Goal: Transaction & Acquisition: Purchase product/service

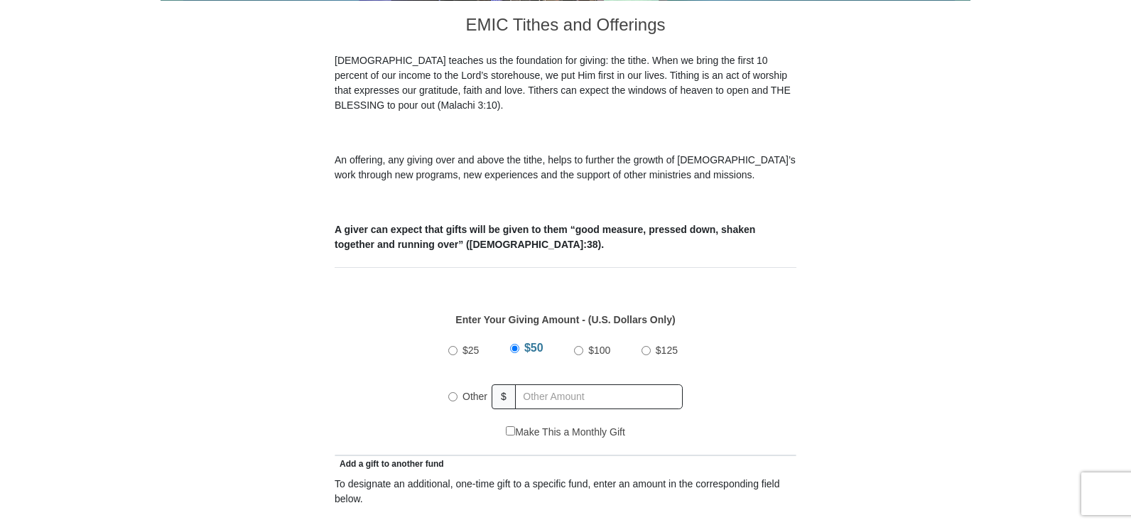
scroll to position [468, 0]
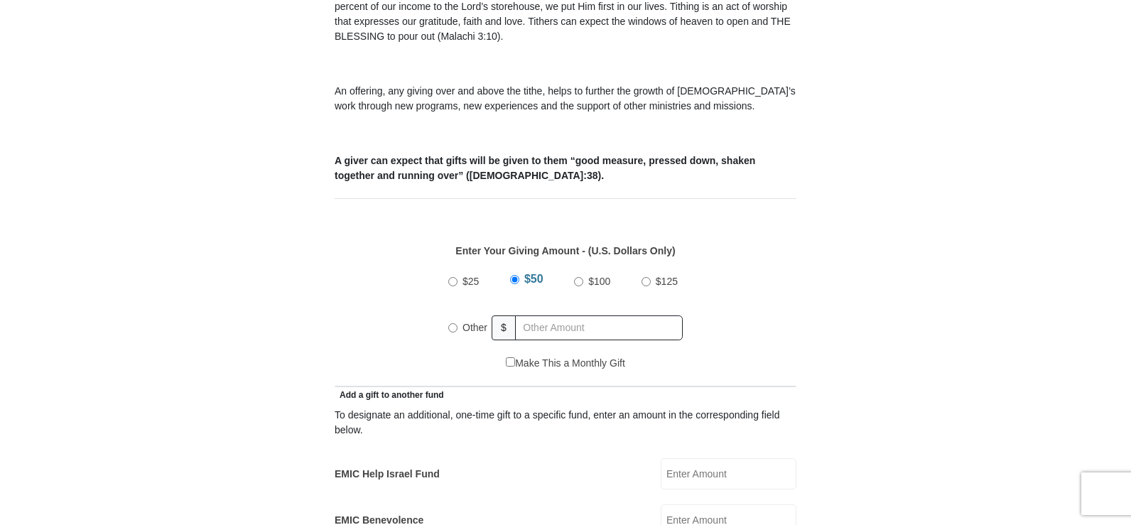
click at [456, 323] on input "Other" at bounding box center [452, 327] width 9 height 9
radio input "true"
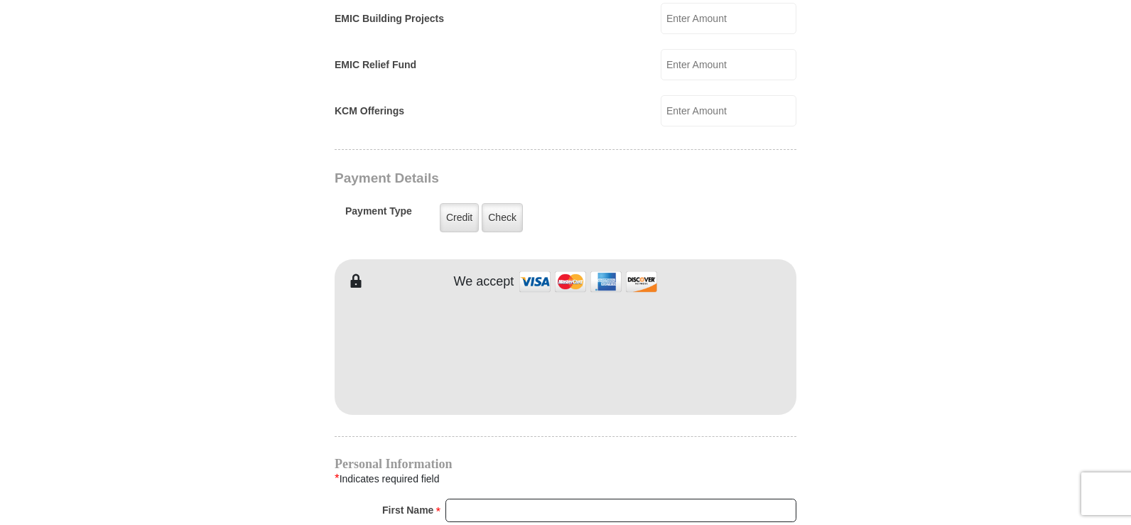
scroll to position [1023, 0]
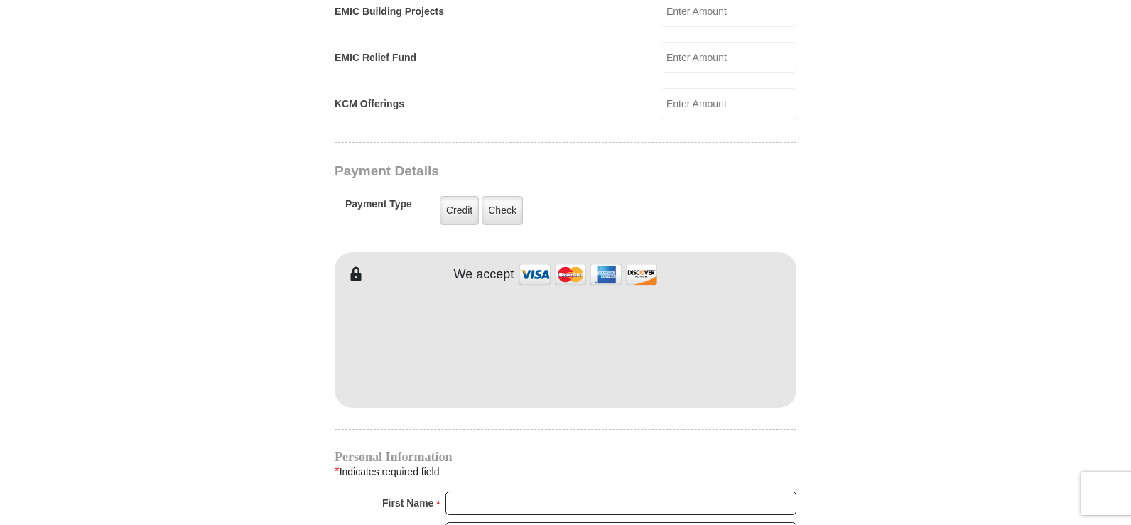
type input "32.00"
click at [643, 492] on input "First Name *" at bounding box center [621, 504] width 351 height 24
type input "[PERSON_NAME]"
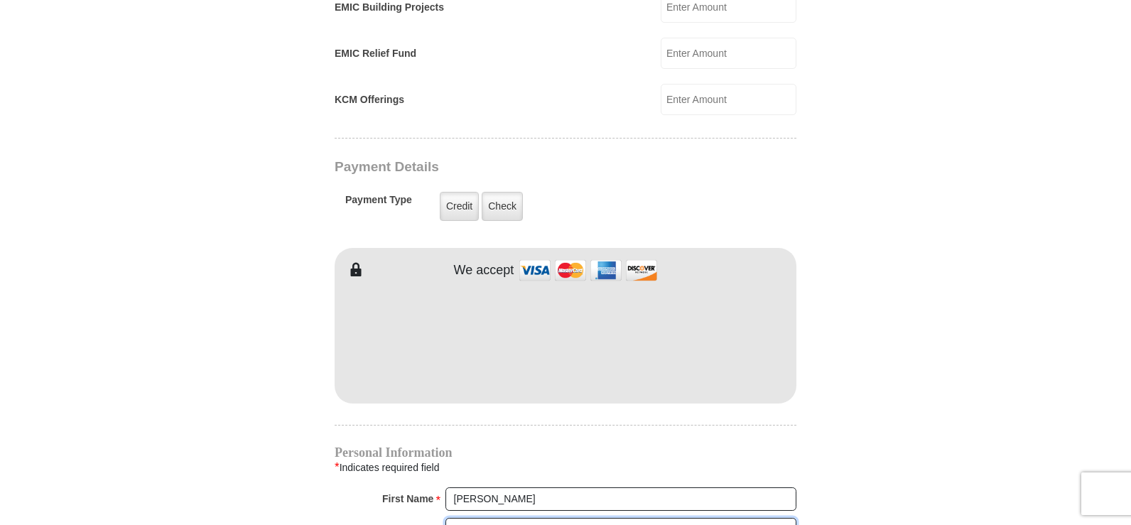
type input "[PERSON_NAME]"
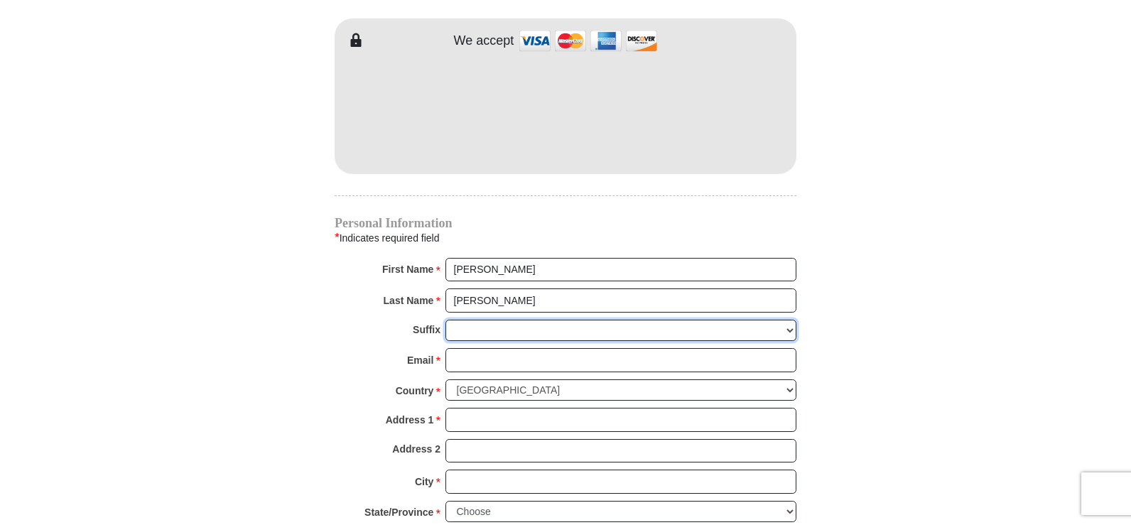
scroll to position [1307, 0]
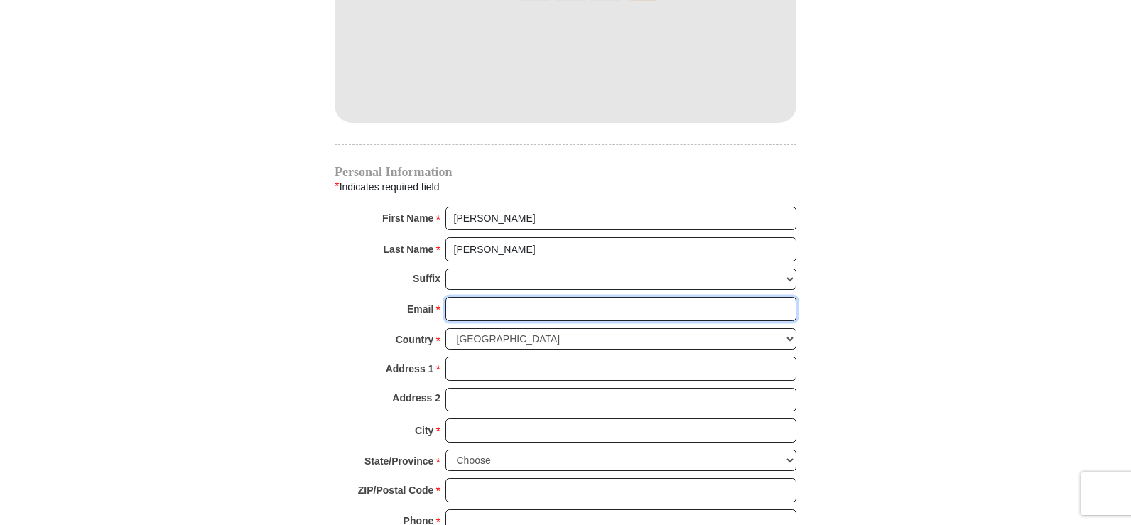
click at [652, 297] on input "Email *" at bounding box center [621, 309] width 351 height 24
type input "[EMAIL_ADDRESS][DOMAIN_NAME]"
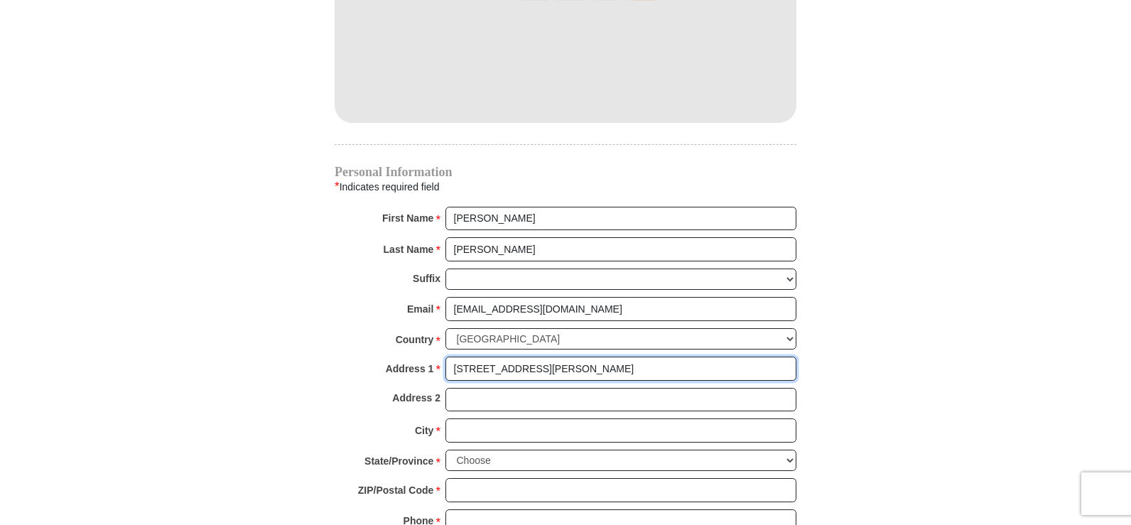
type input "[STREET_ADDRESS][PERSON_NAME]"
type input "[PERSON_NAME]"
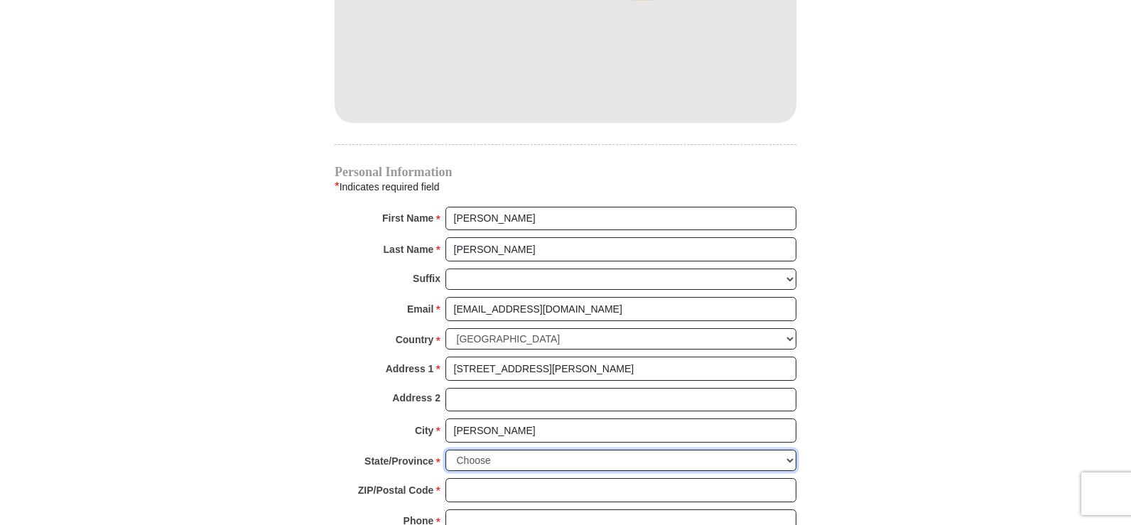
select select "TN"
type input "37725"
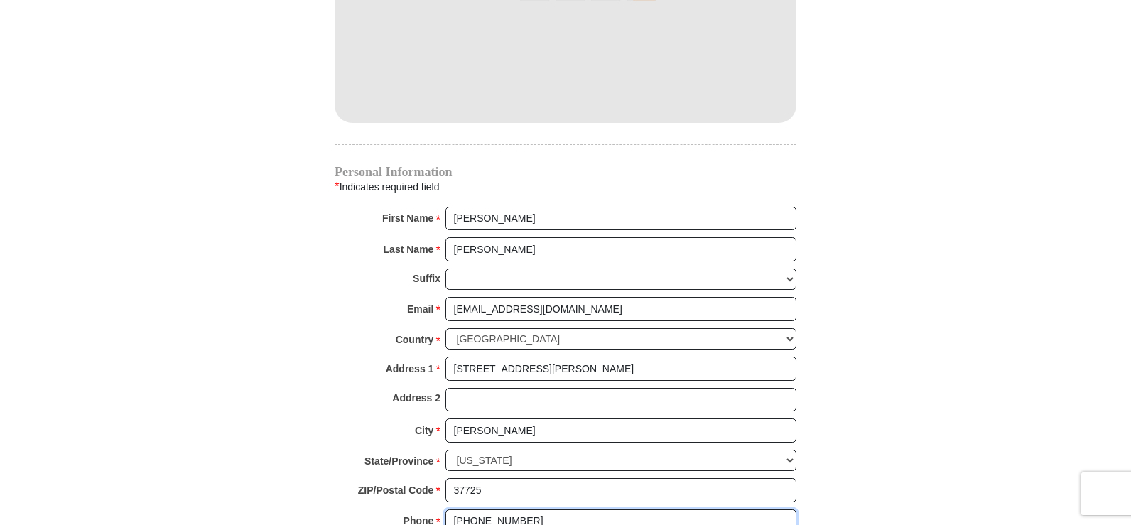
type input "[PHONE_NUMBER]"
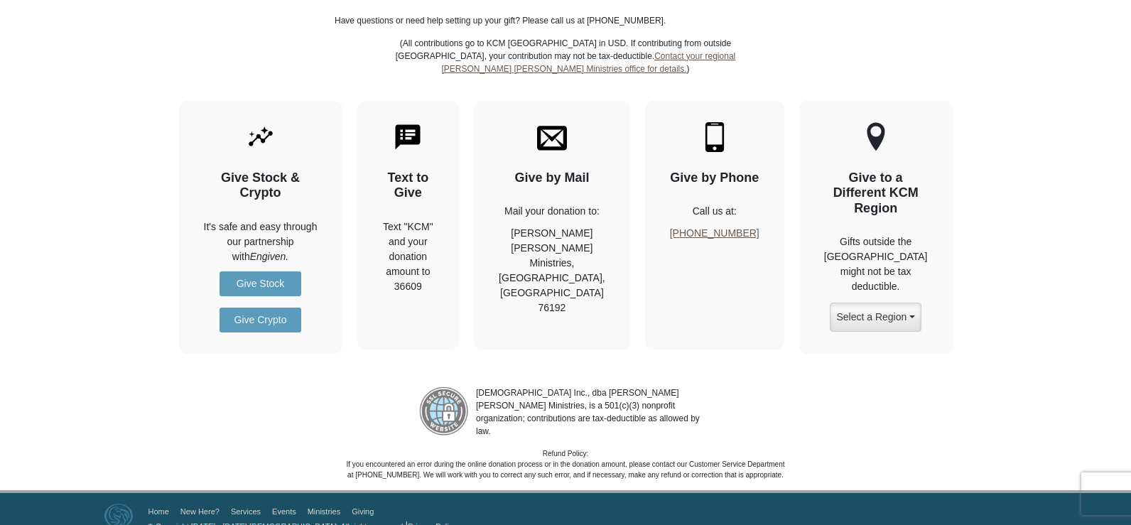
scroll to position [1844, 0]
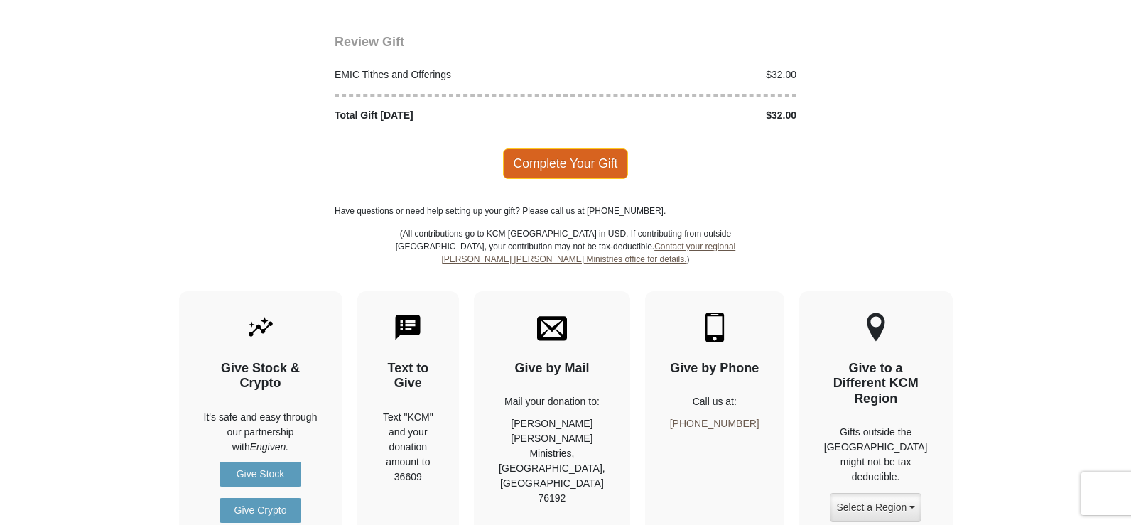
click at [600, 153] on span "Complete Your Gift" at bounding box center [566, 164] width 126 height 30
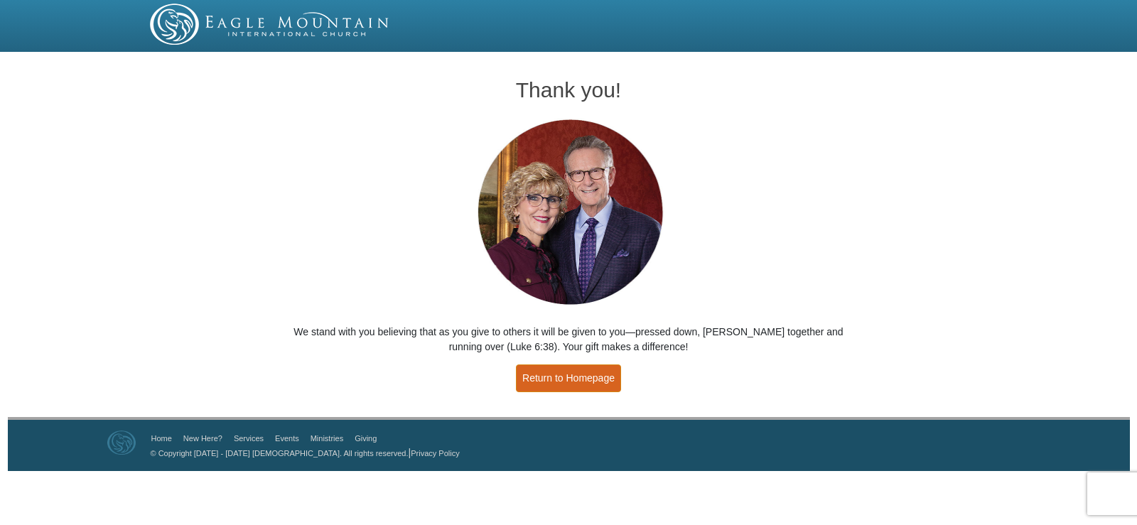
click at [559, 373] on link "Return to Homepage" at bounding box center [568, 379] width 105 height 28
